Goal: Download file/media

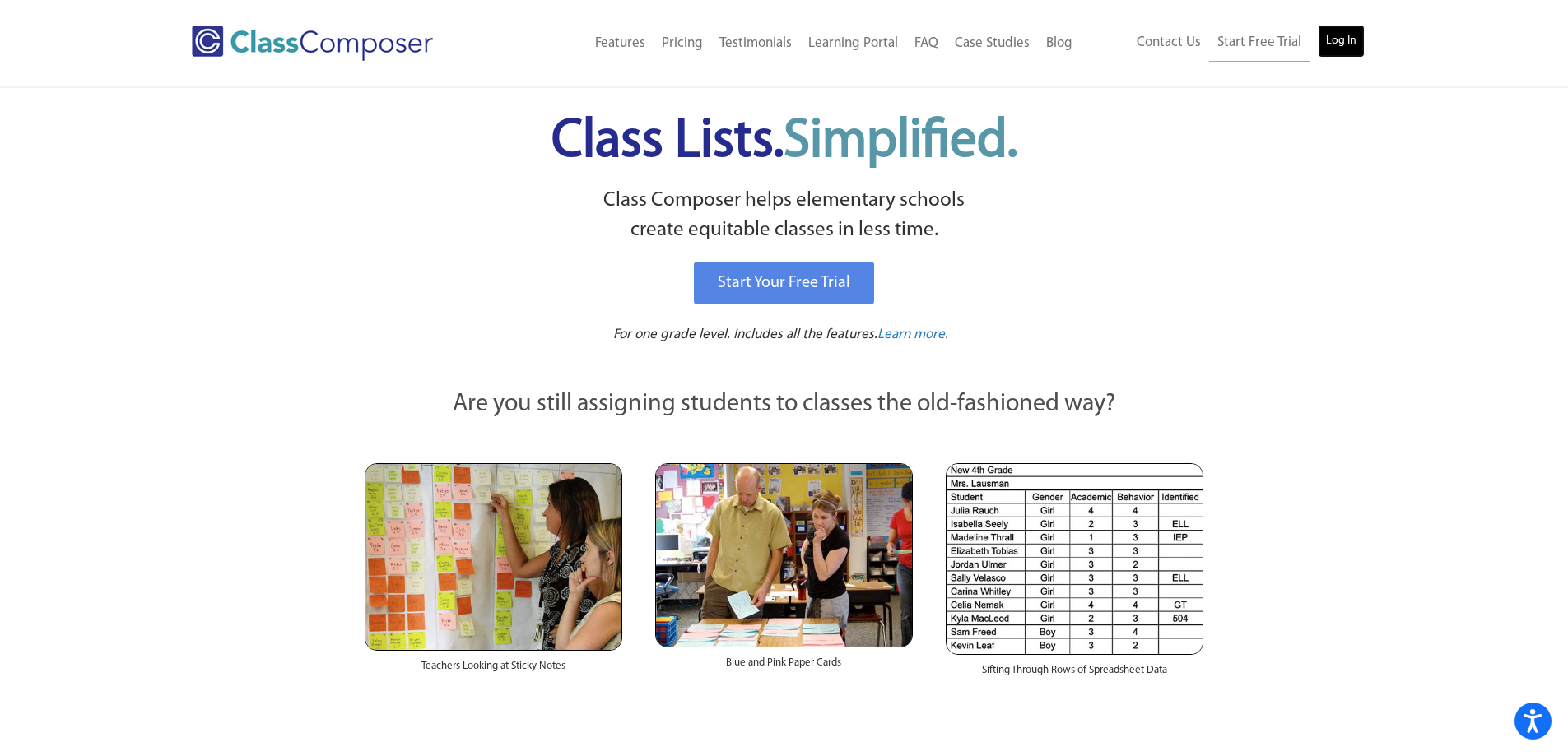
click at [1350, 38] on link "Log In" at bounding box center [1341, 40] width 47 height 33
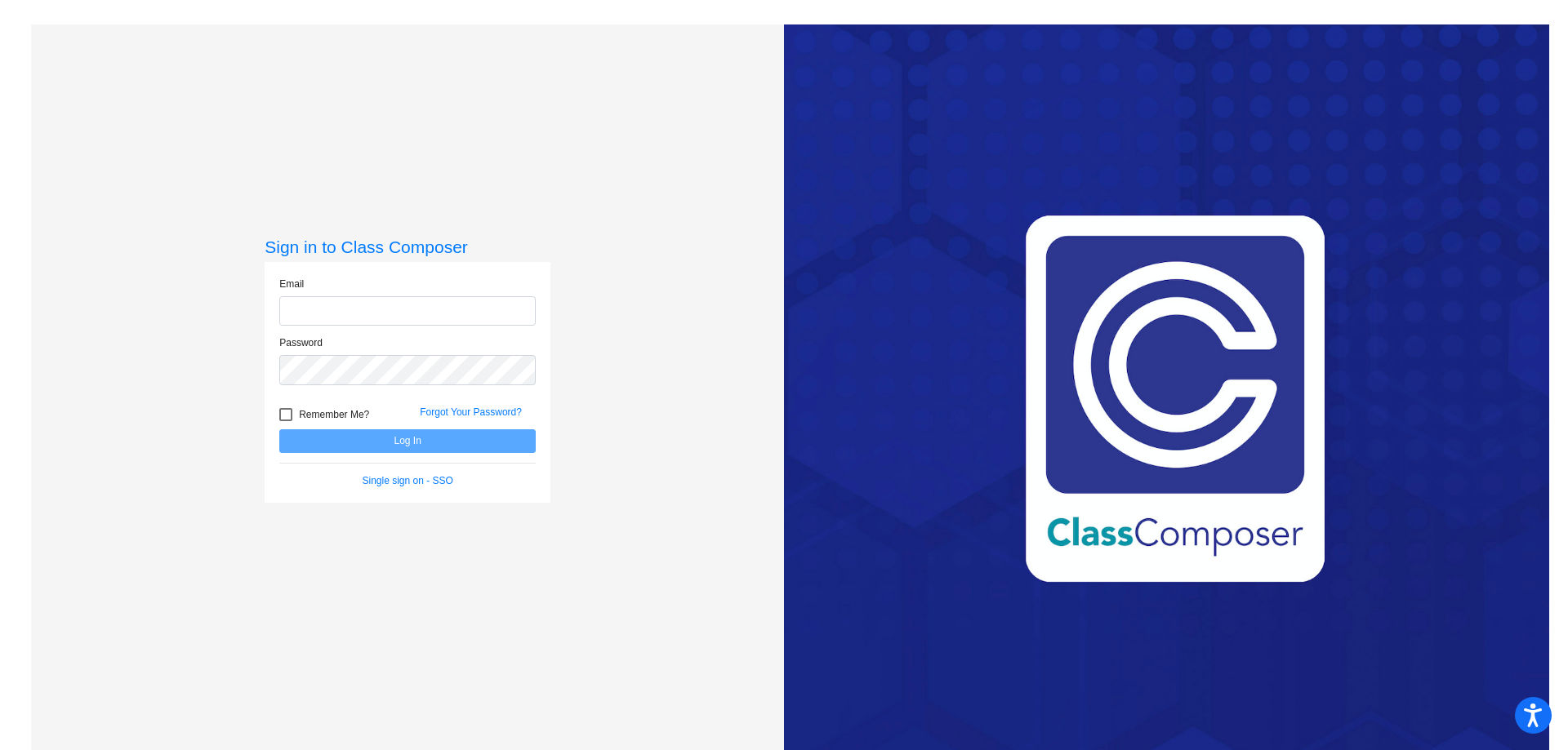
type input "benduhna@hudson.k12.oh.us"
click at [401, 442] on button "Log In" at bounding box center [407, 441] width 256 height 24
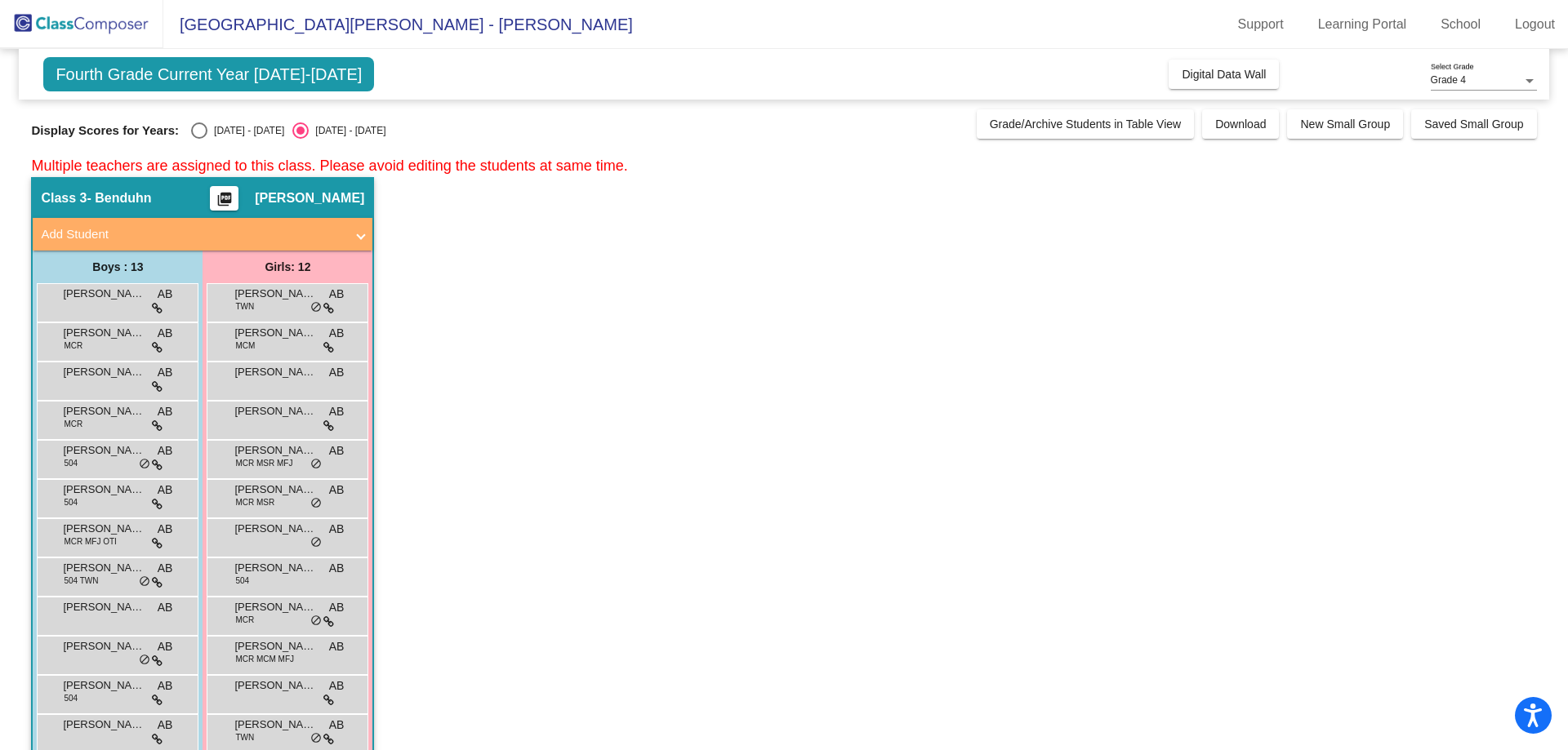
click at [199, 130] on div "Select an option" at bounding box center [199, 130] width 0 height 0
click at [199, 139] on input "2024 - 2025" at bounding box center [199, 139] width 1 height 1
radio input "true"
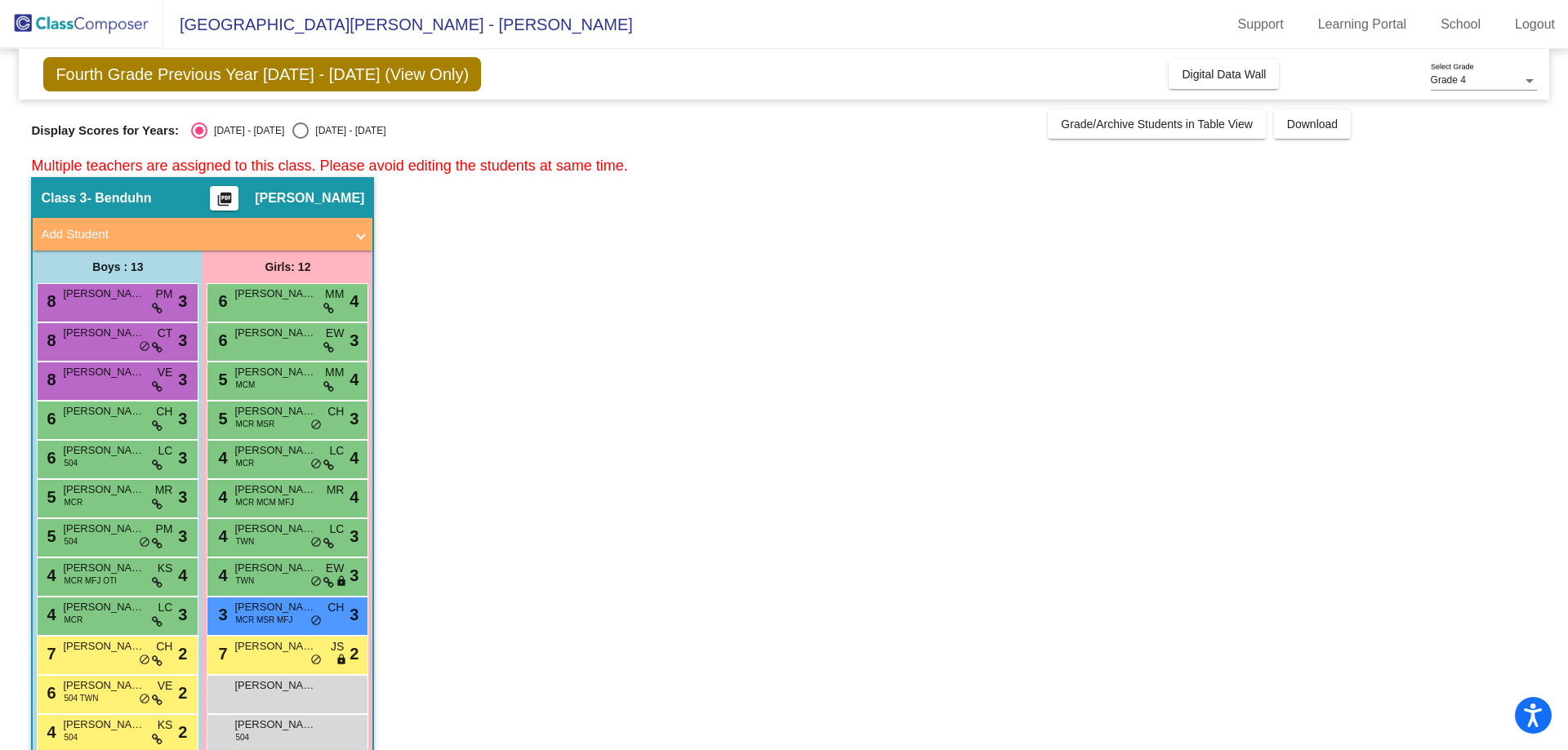
click at [234, 199] on mat-icon "picture_as_pdf" at bounding box center [224, 203] width 19 height 23
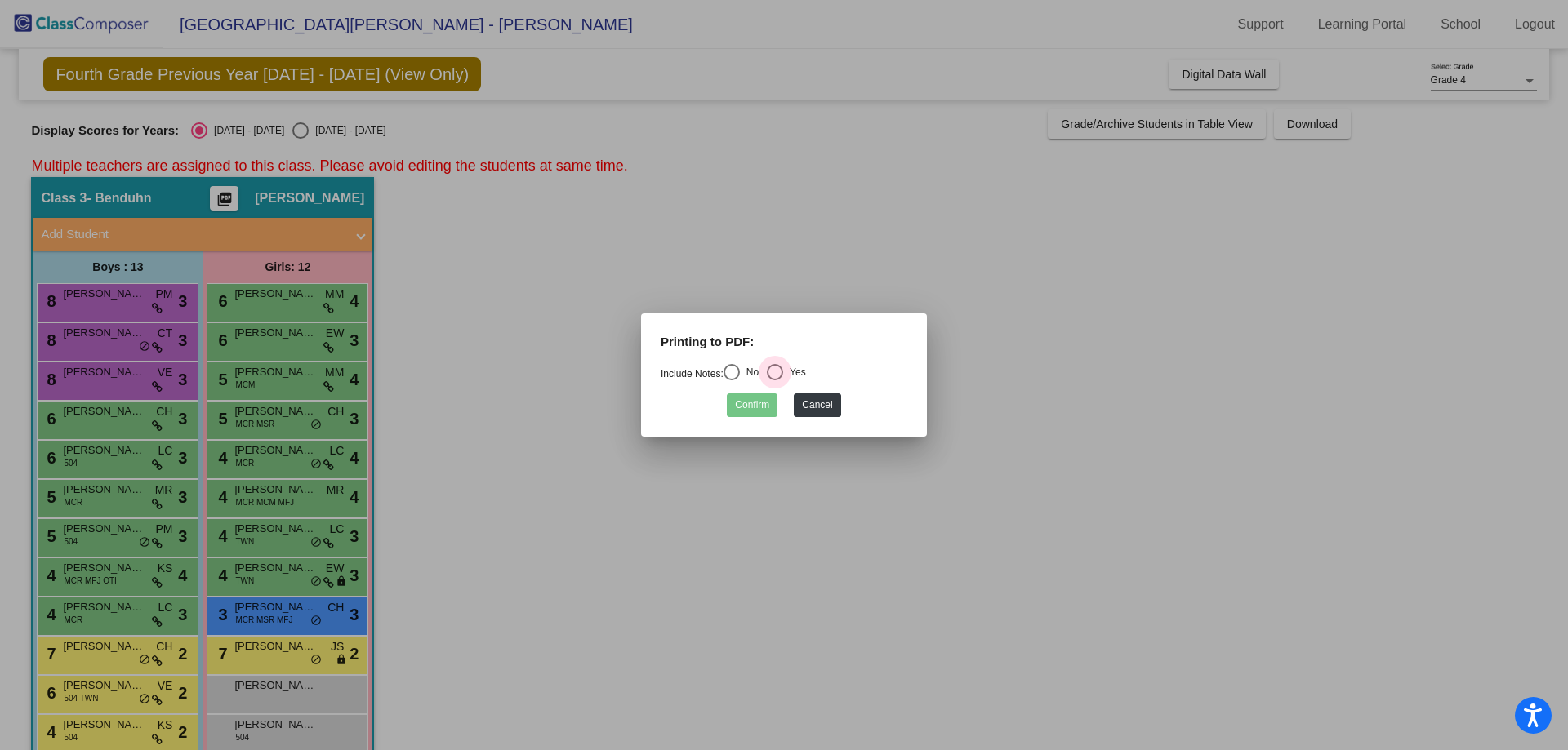
click at [777, 373] on div "Select an option" at bounding box center [775, 373] width 17 height 17
click at [775, 380] on input "Yes" at bounding box center [774, 380] width 1 height 1
radio input "true"
click at [831, 408] on button "Cancel" at bounding box center [817, 405] width 46 height 24
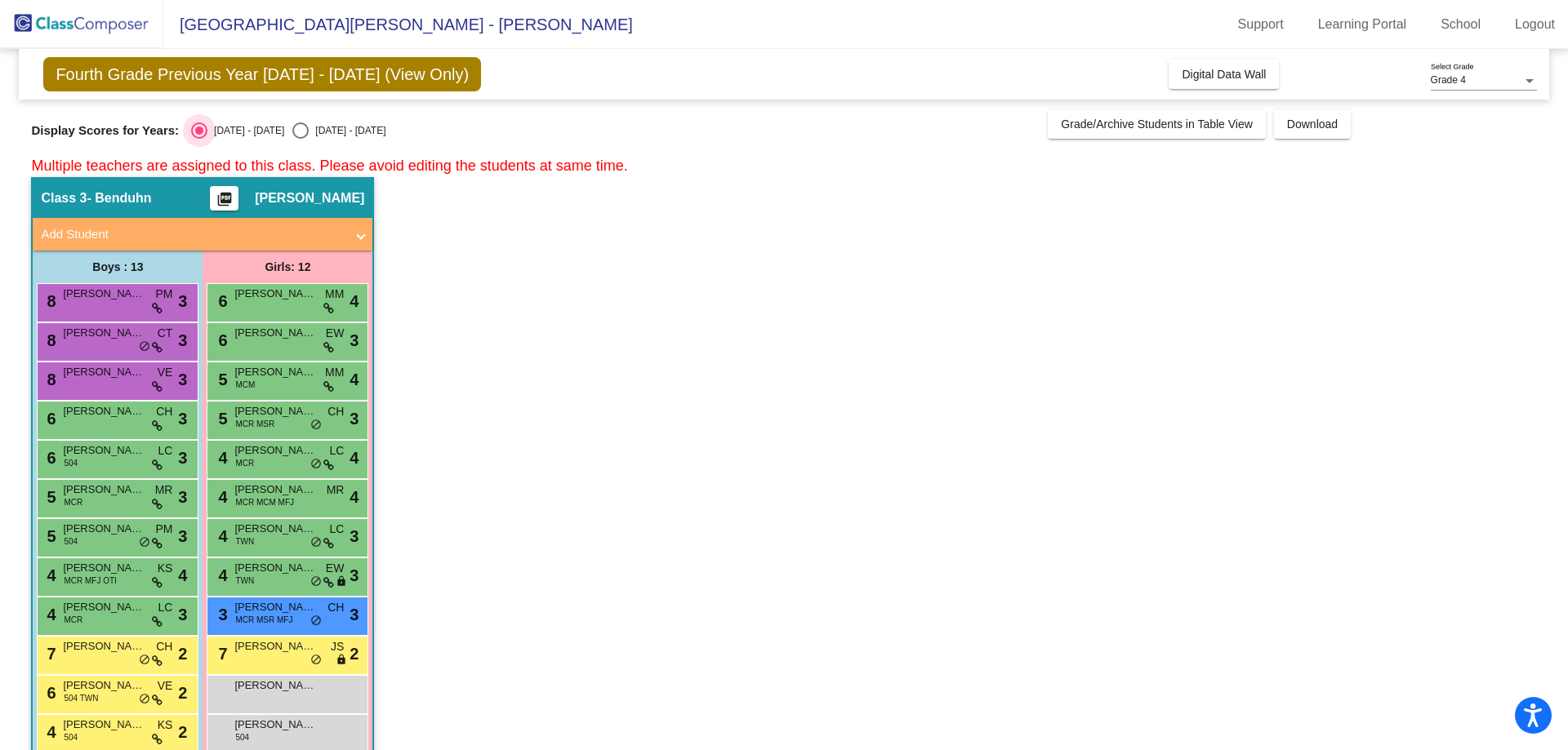
click at [199, 133] on div "Select an option" at bounding box center [199, 130] width 8 height 8
click at [199, 139] on input "2024 - 2025" at bounding box center [199, 139] width 1 height 1
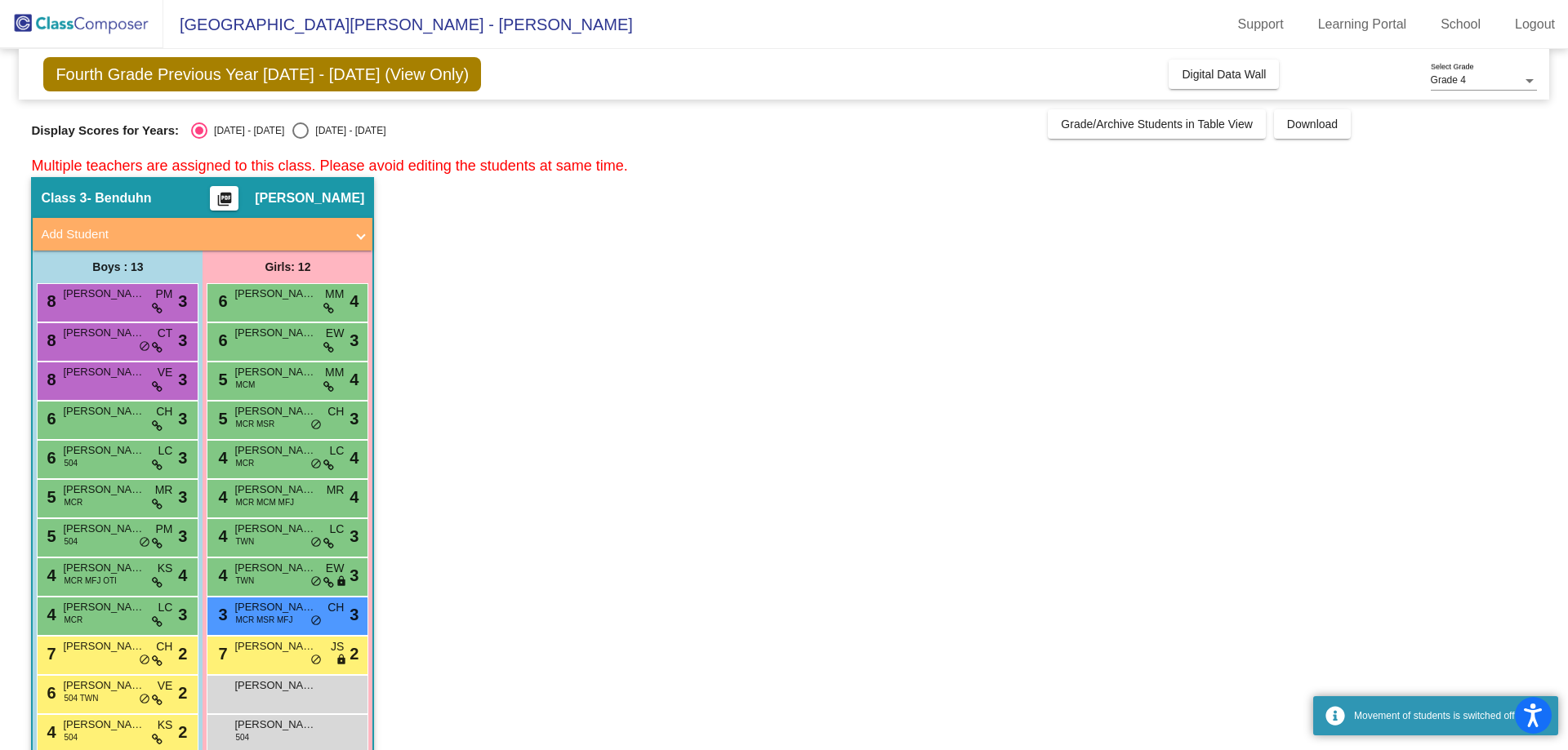
click at [234, 196] on mat-icon "picture_as_pdf" at bounding box center [224, 203] width 19 height 23
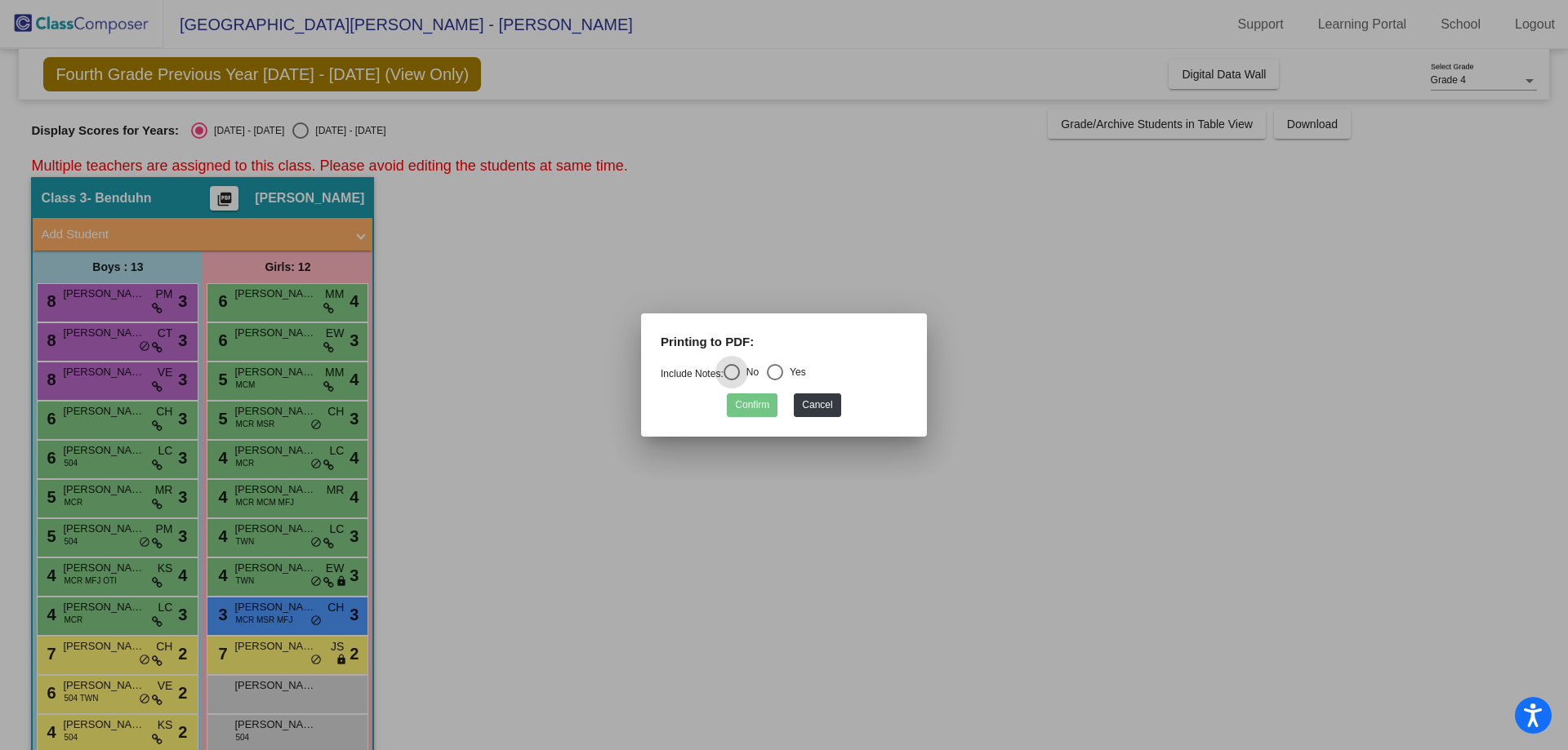
click at [775, 373] on div "Select an option" at bounding box center [775, 373] width 0 height 0
click at [775, 380] on input "Yes" at bounding box center [774, 380] width 1 height 1
radio input "true"
click at [754, 400] on button "Confirm" at bounding box center [752, 405] width 51 height 24
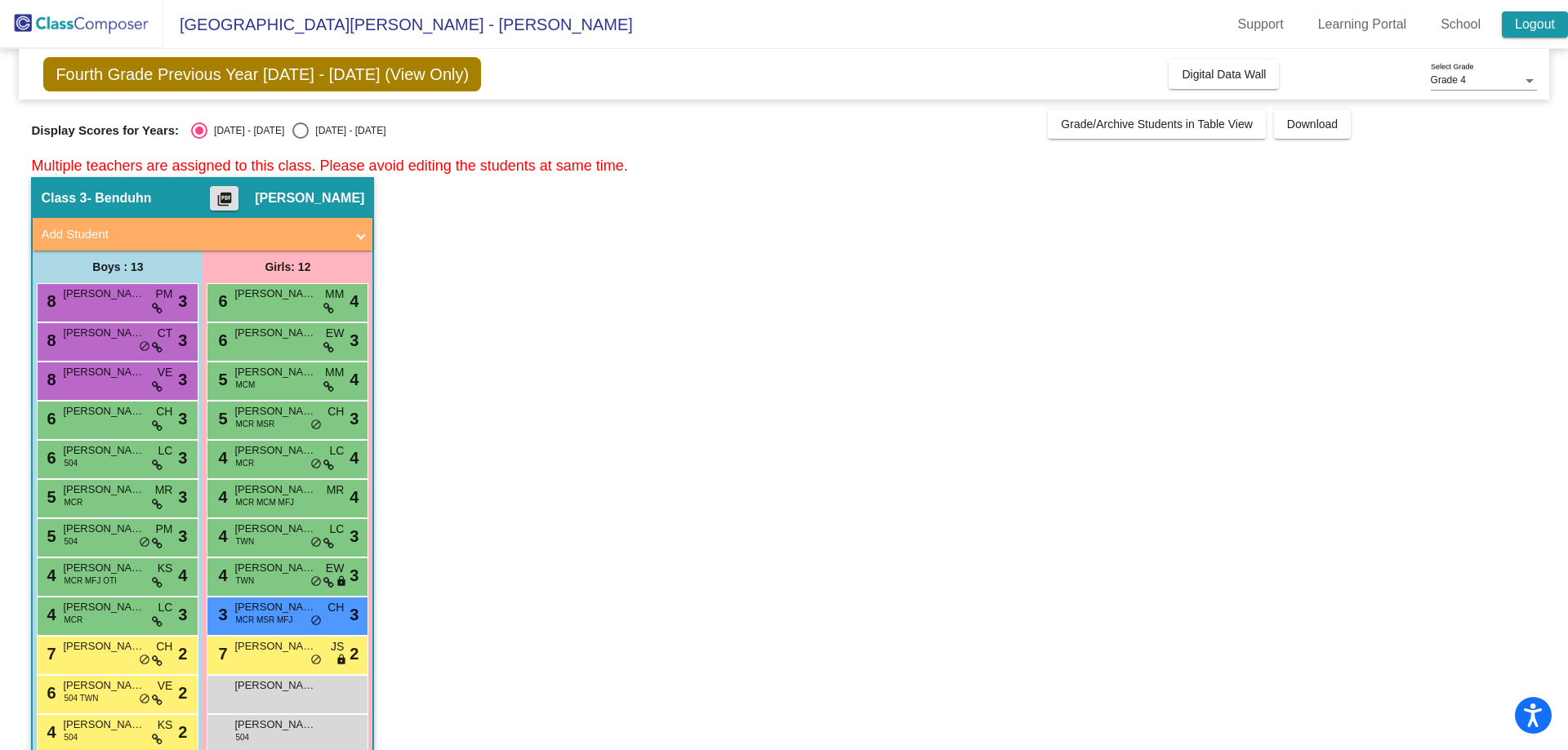
click at [1536, 23] on link "Logout" at bounding box center [1535, 24] width 67 height 26
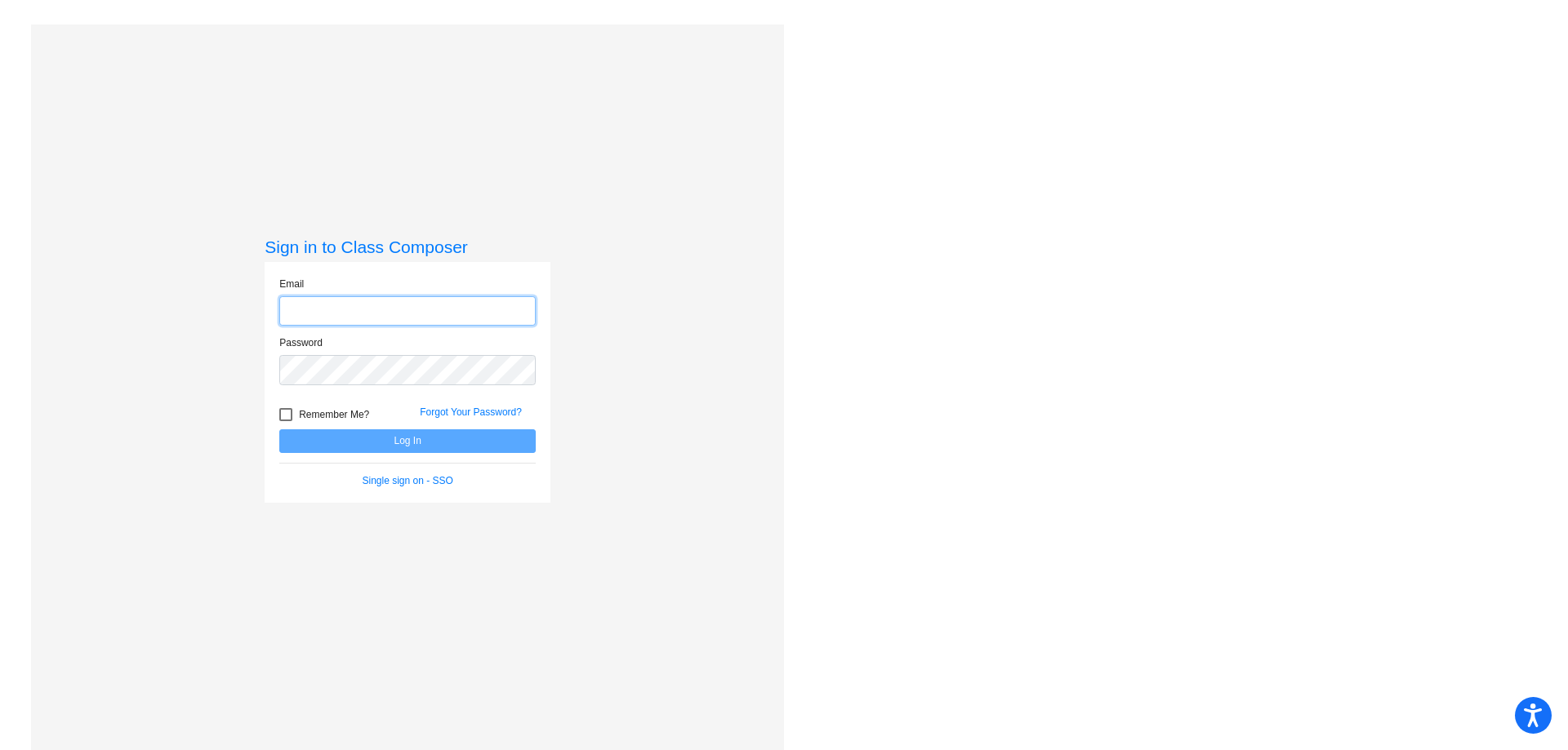
type input "benduhna@hudson.k12.oh.us"
